Goal: Use online tool/utility: Utilize a website feature to perform a specific function

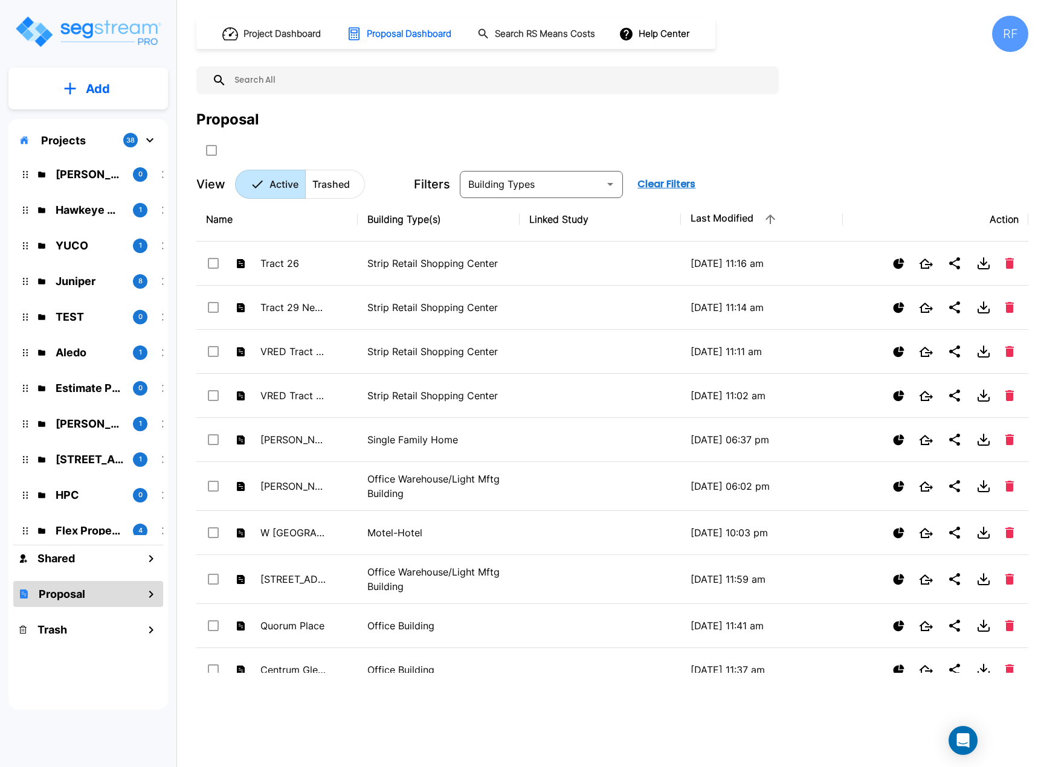
click at [358, 224] on th "Building Type(s)" at bounding box center [438, 220] width 161 height 44
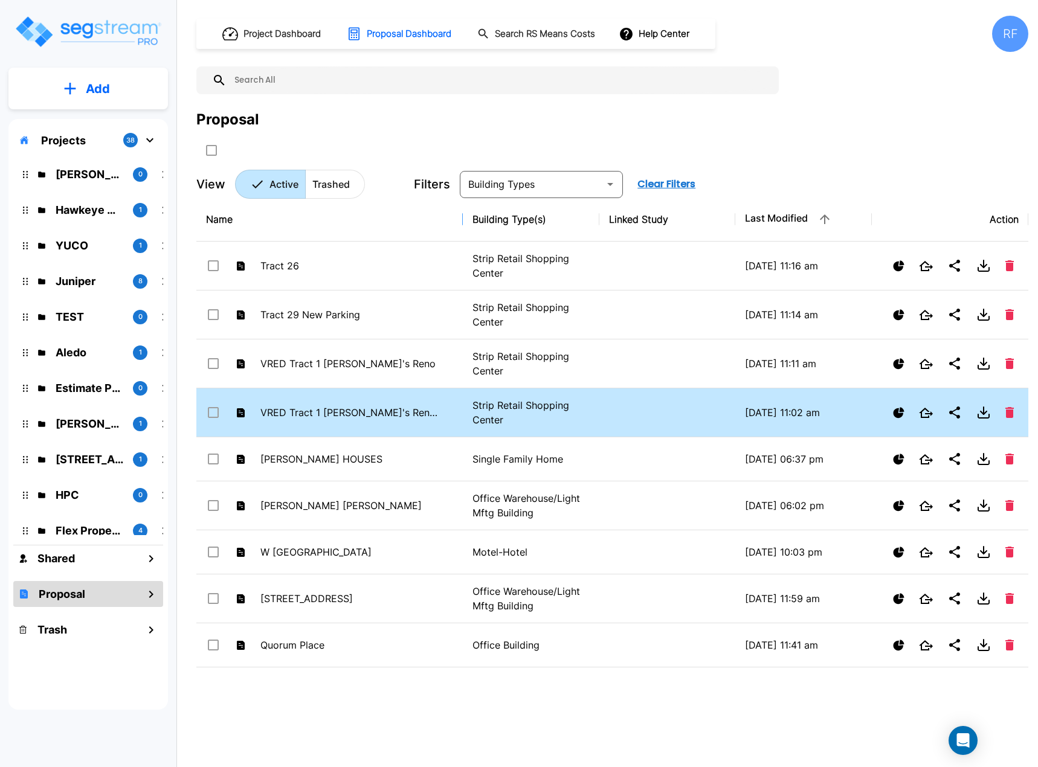
click at [219, 418] on div "VRED Tract 1 Sam's Reno & Tract 29" at bounding box center [324, 413] width 236 height 18
click at [1014, 413] on button "Delete" at bounding box center [1009, 412] width 18 height 21
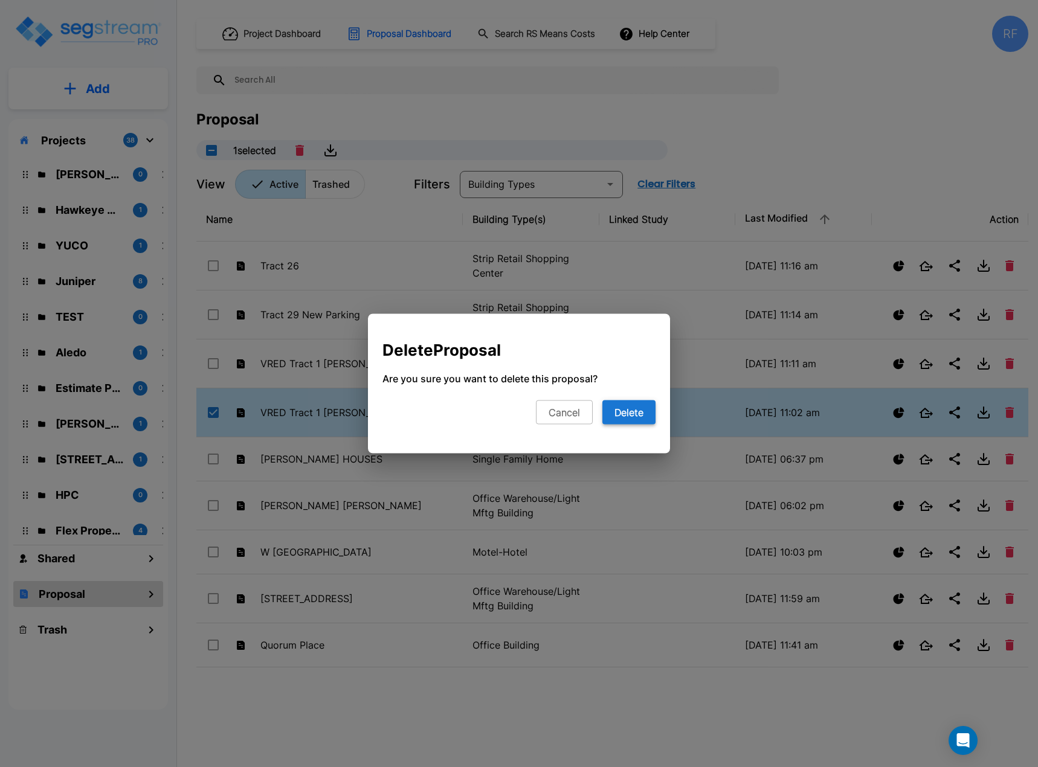
click at [620, 414] on button "Delete" at bounding box center [628, 413] width 53 height 24
checkbox input "false"
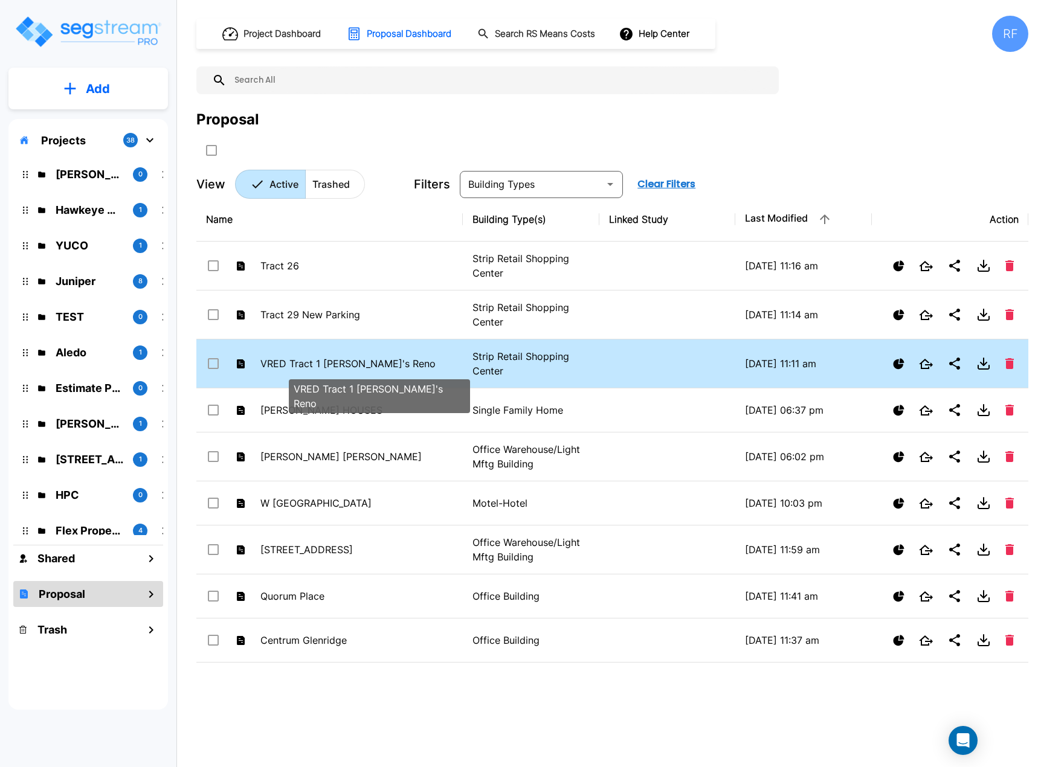
click at [347, 364] on p "VRED Tract 1 [PERSON_NAME]'s Reno" at bounding box center [351, 363] width 182 height 14
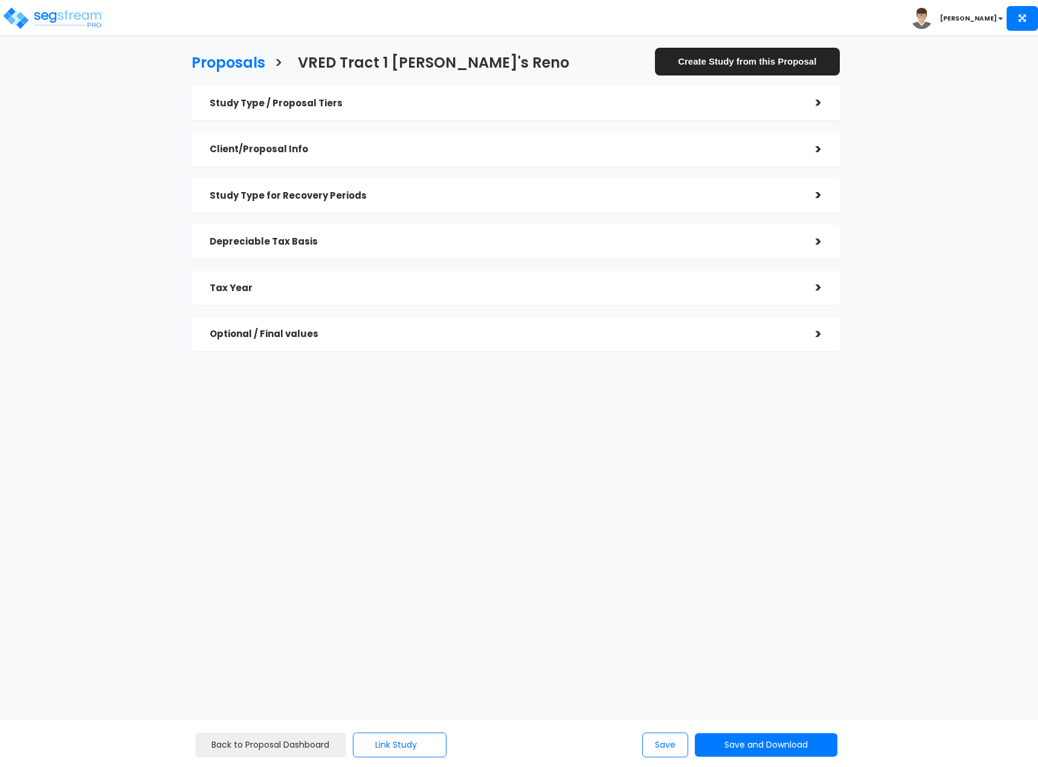
checkbox input "true"
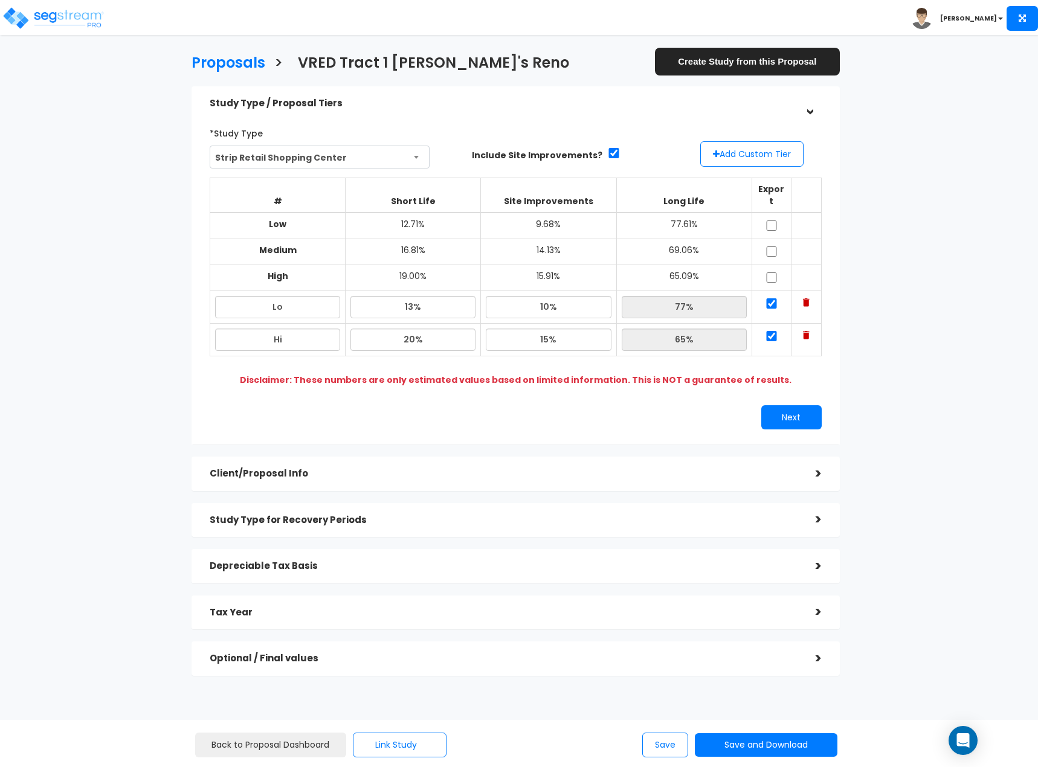
click at [305, 561] on h5 "Depreciable Tax Basis" at bounding box center [504, 566] width 588 height 10
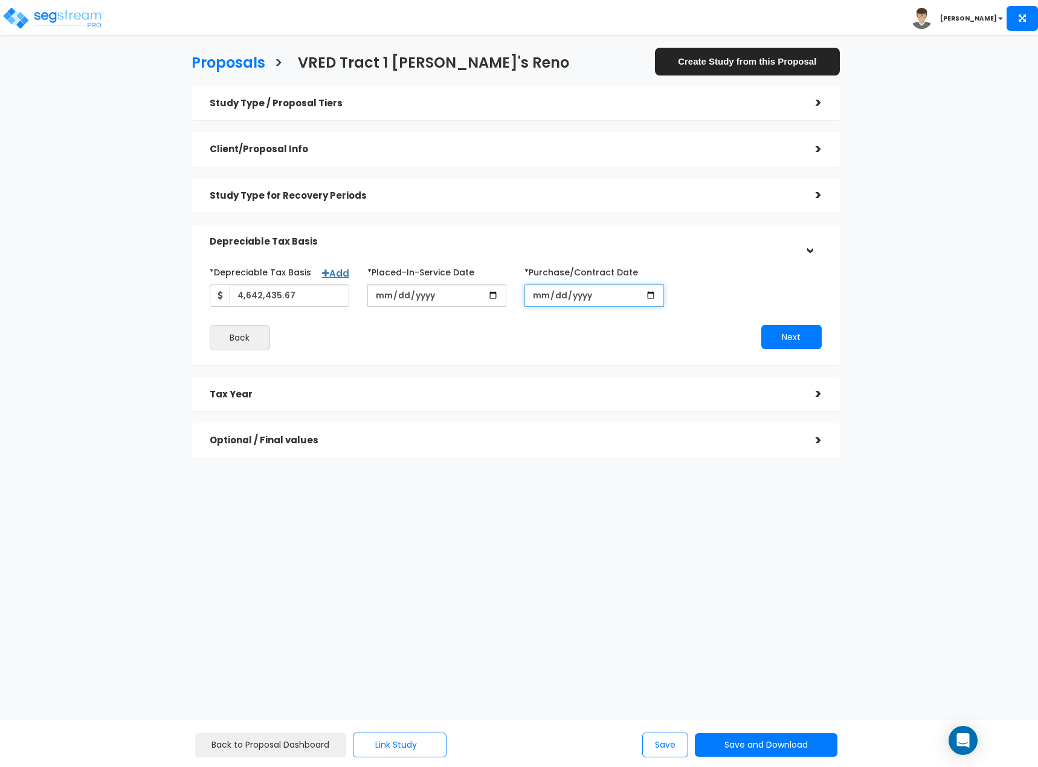
click at [537, 297] on input "[DATE]" at bounding box center [594, 296] width 140 height 22
click at [570, 297] on input "[DATE]" at bounding box center [594, 296] width 140 height 22
type input "[DATE]"
click at [782, 336] on button "Next" at bounding box center [791, 337] width 60 height 24
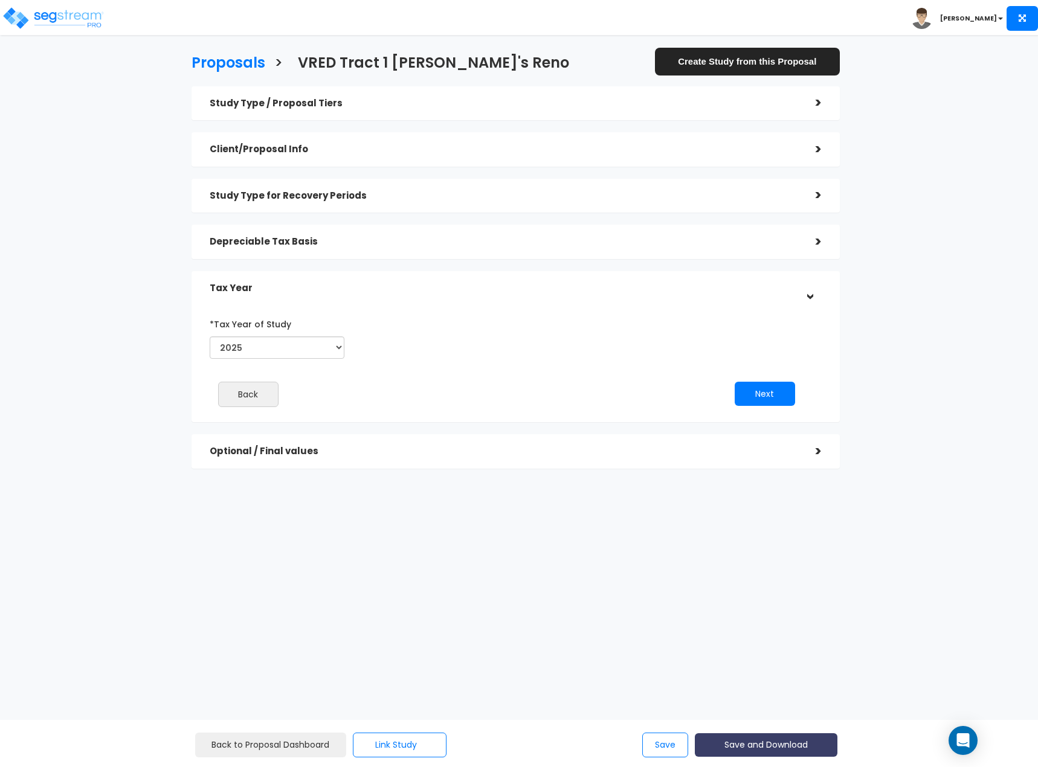
click at [737, 738] on button "Save and Download" at bounding box center [766, 745] width 143 height 24
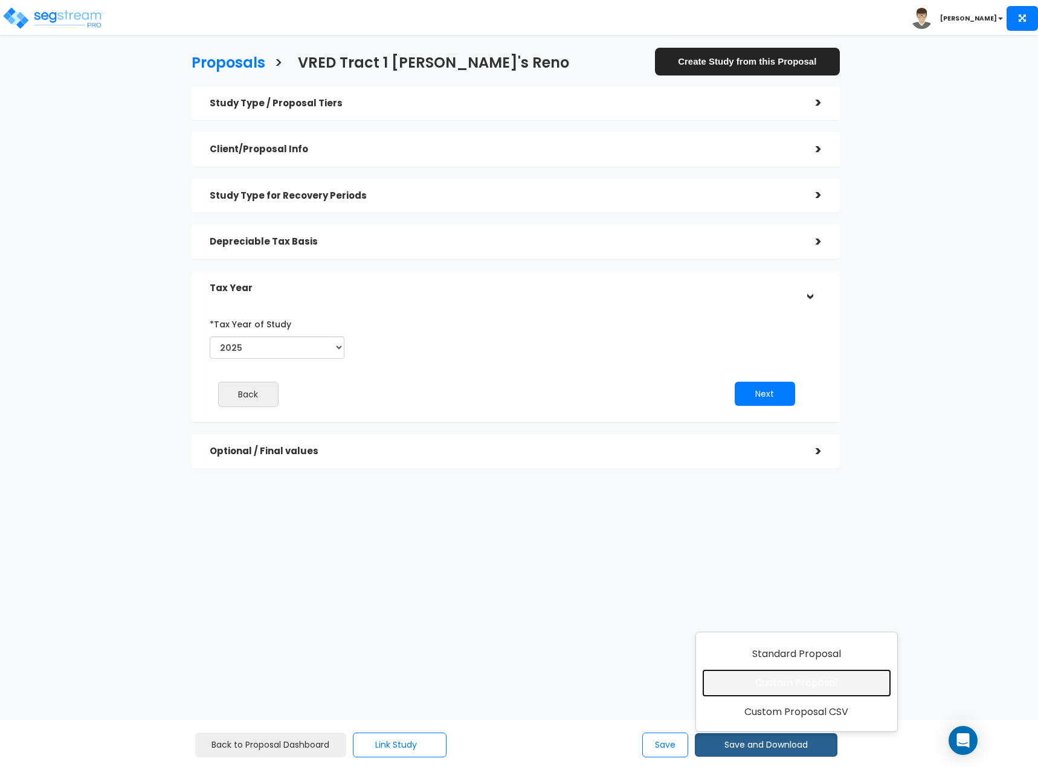
click at [749, 687] on link "Custom Proposal" at bounding box center [796, 683] width 189 height 28
